Goal: Task Accomplishment & Management: Use online tool/utility

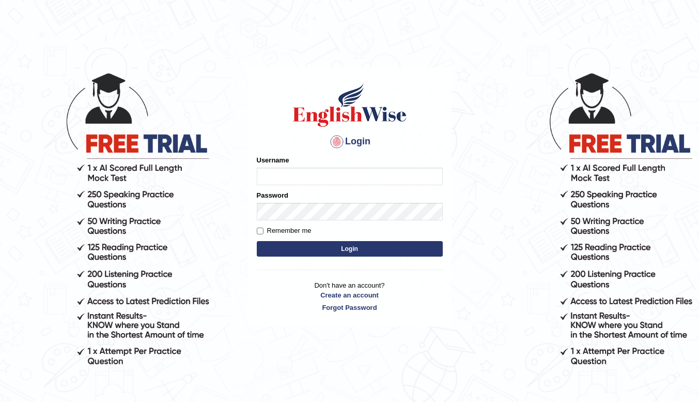
type input "PTEChakra"
click at [303, 176] on input "PTEChakra" at bounding box center [350, 176] width 186 height 18
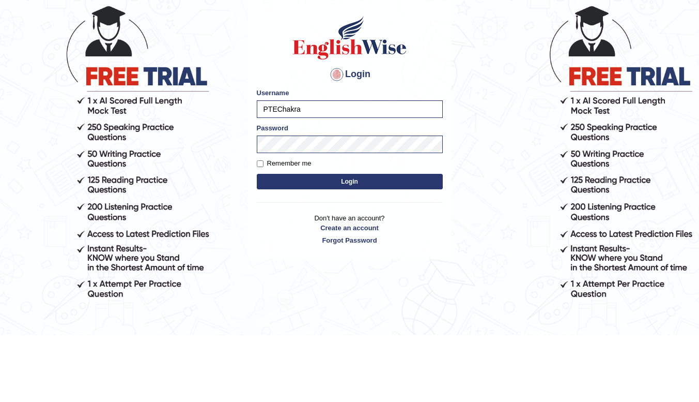
click at [317, 250] on button "Login" at bounding box center [350, 249] width 186 height 16
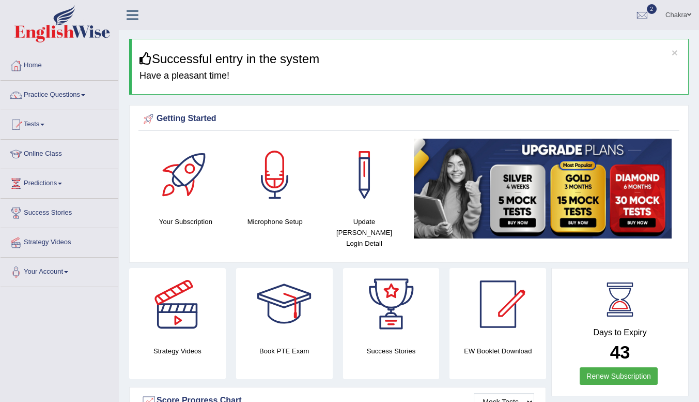
click at [40, 71] on link "Home" at bounding box center [60, 64] width 118 height 26
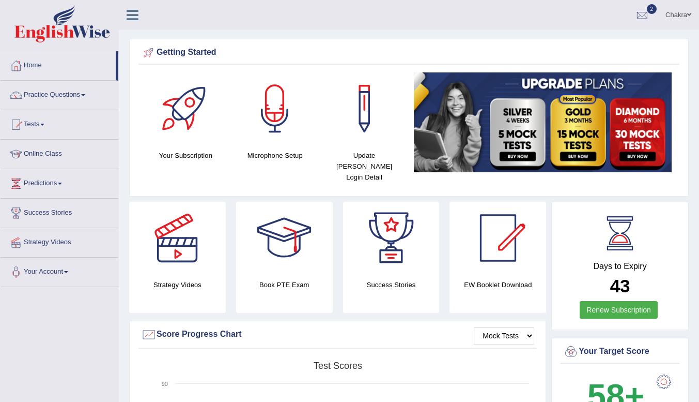
click at [35, 152] on link "Online Class" at bounding box center [60, 153] width 118 height 26
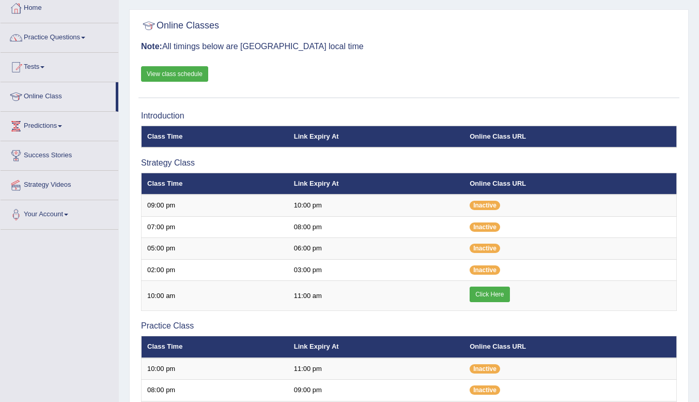
scroll to position [96, 0]
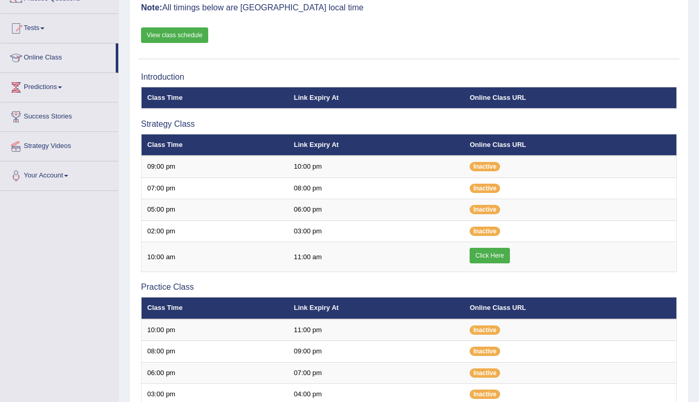
click at [488, 258] on link "Click Here" at bounding box center [490, 256] width 40 height 16
